Goal: Information Seeking & Learning: Learn about a topic

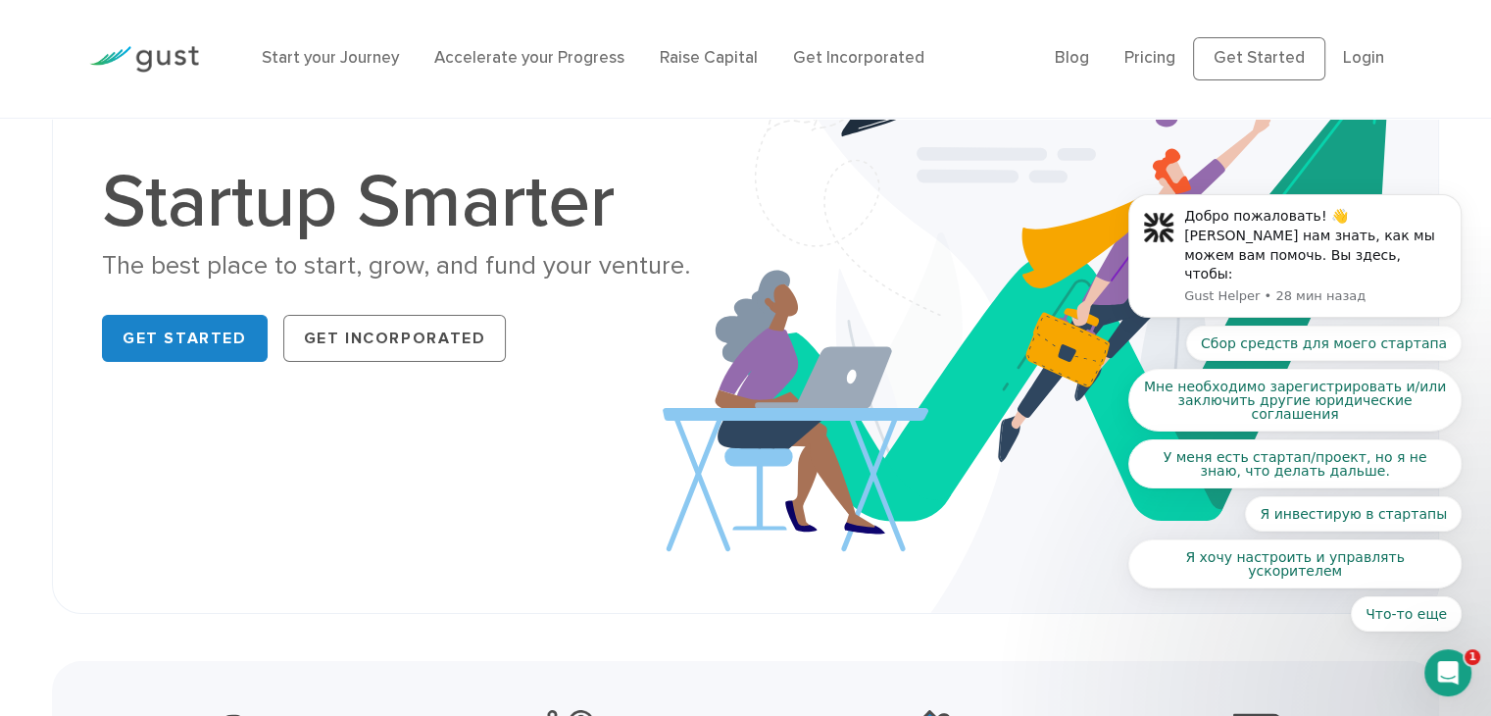
scroll to position [179, 0]
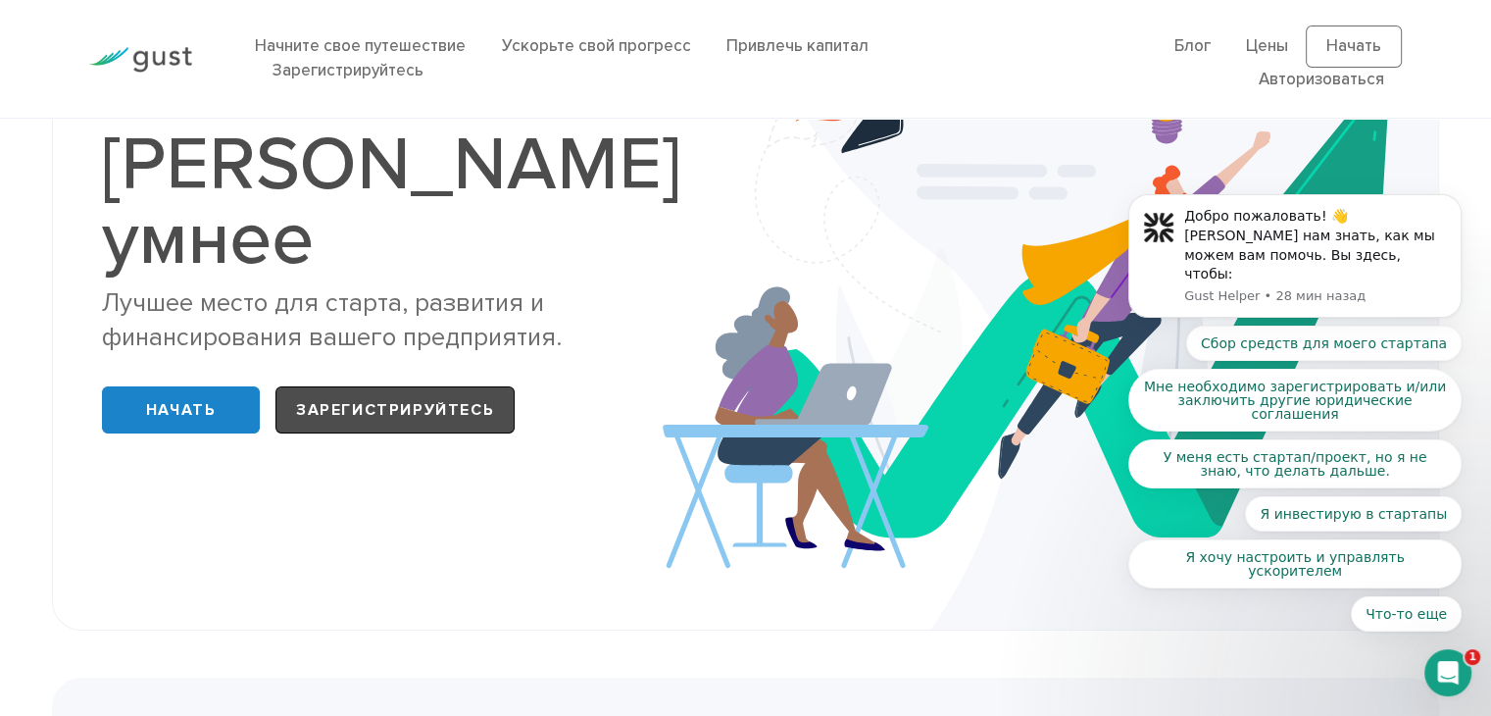
click at [474, 386] on link "Зарегистрируйтесь" at bounding box center [394, 409] width 239 height 47
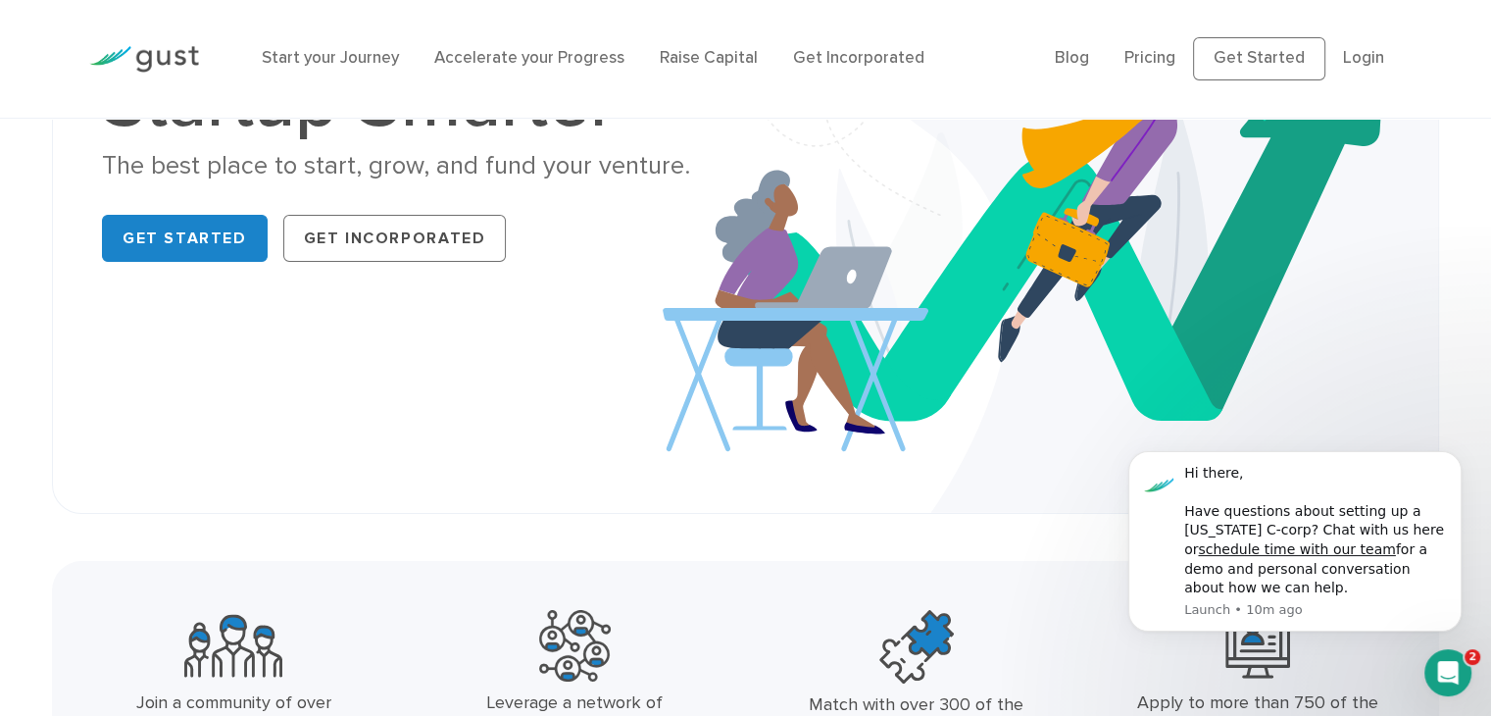
scroll to position [294, 0]
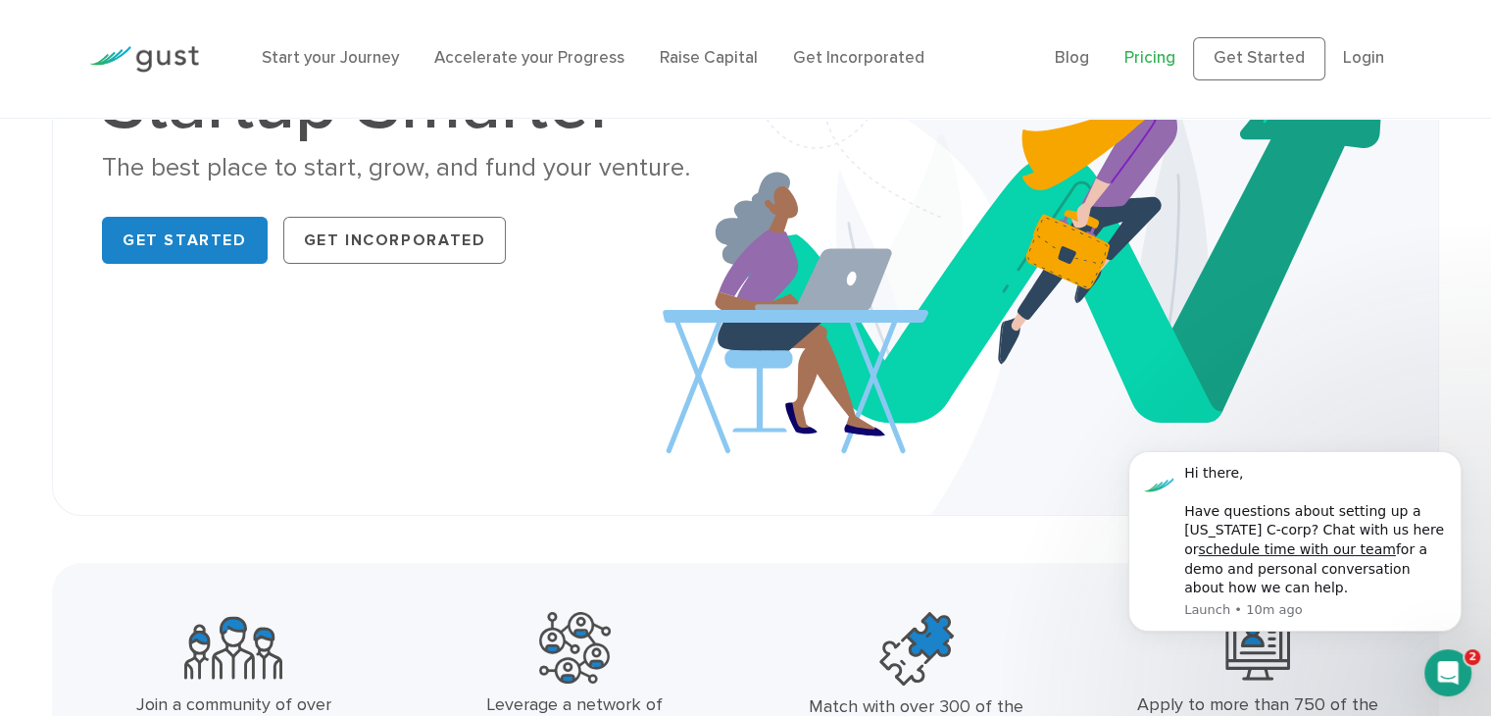
click at [1148, 63] on link "Pricing" at bounding box center [1149, 58] width 51 height 20
